Goal: Information Seeking & Learning: Learn about a topic

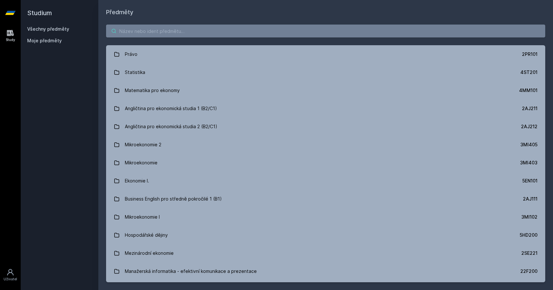
click at [136, 32] on input "search" at bounding box center [325, 31] width 439 height 13
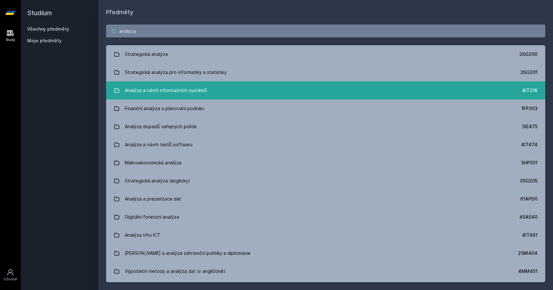
type input "analýza"
click at [168, 94] on div "Analýza a návrh informačních systémů" at bounding box center [166, 90] width 82 height 13
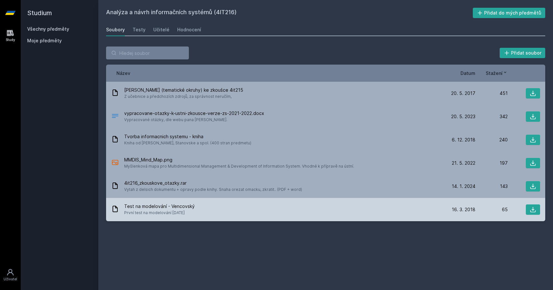
click at [182, 216] on div "Test na modelování - Vencovský První test na modelování [DATE] [DATE] [DATE] 65" at bounding box center [325, 209] width 439 height 23
click at [209, 209] on div "Test na modelování - Vencovský První test na modelování [DATE]" at bounding box center [277, 209] width 332 height 13
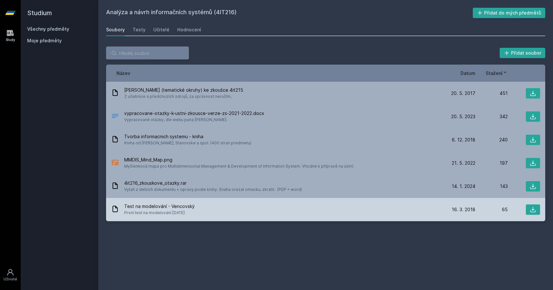
click at [209, 209] on div "Test na modelování - Vencovský První test na modelování [DATE]" at bounding box center [277, 209] width 332 height 13
click at [169, 206] on span "Test na modelování - Vencovský" at bounding box center [159, 206] width 70 height 6
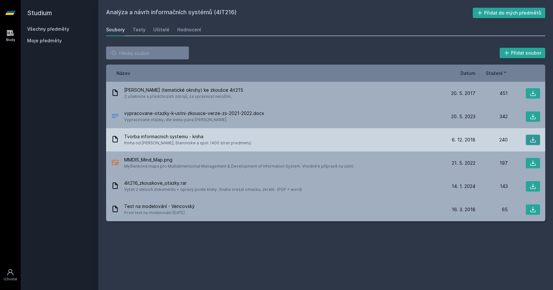
click at [532, 137] on icon at bounding box center [532, 140] width 6 height 6
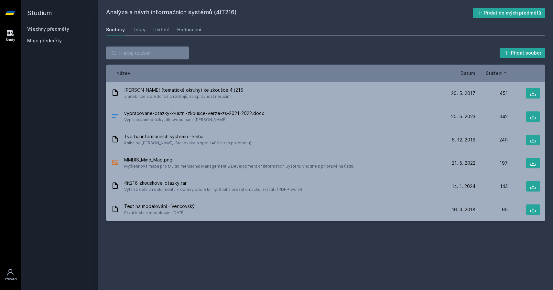
click at [324, 18] on div "Analýza a návrh informačních systémů (4IT216) Přidat do mých předmětů [GEOGRAPH…" at bounding box center [325, 145] width 439 height 275
